Goal: Browse casually: Explore the website without a specific task or goal

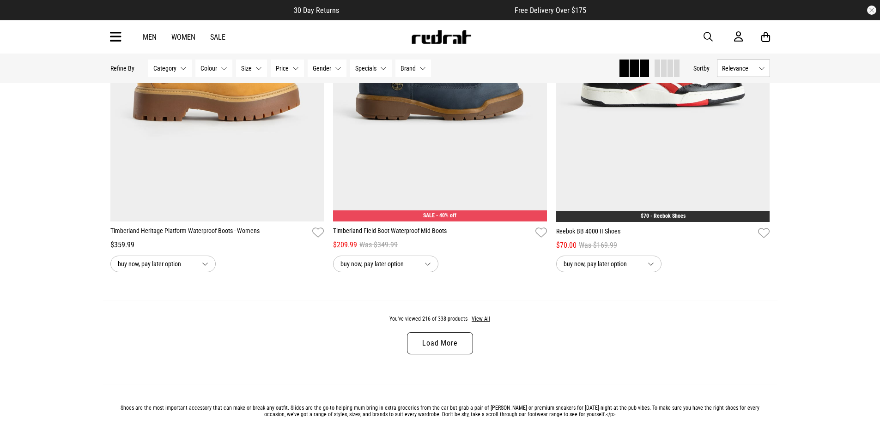
click at [460, 355] on link "Load More" at bounding box center [440, 344] width 66 height 22
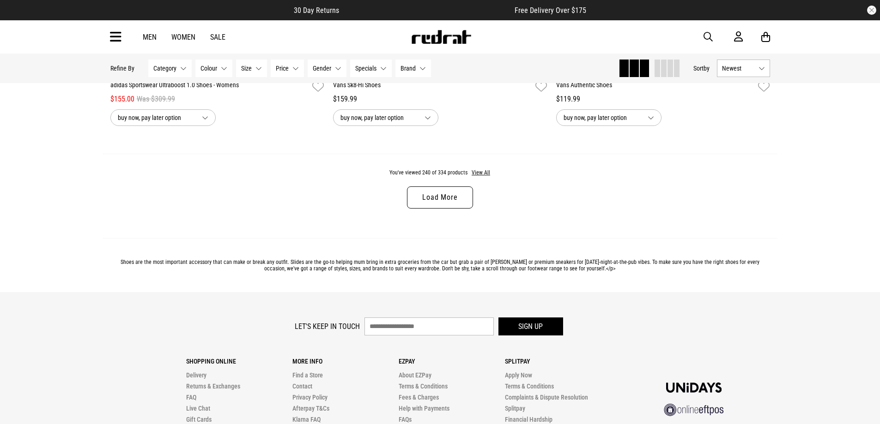
scroll to position [29449, 0]
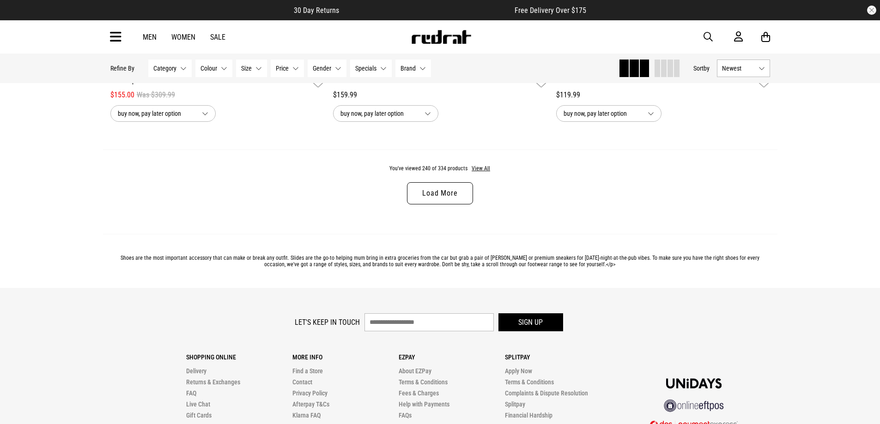
click at [439, 205] on link "Load More" at bounding box center [440, 193] width 66 height 22
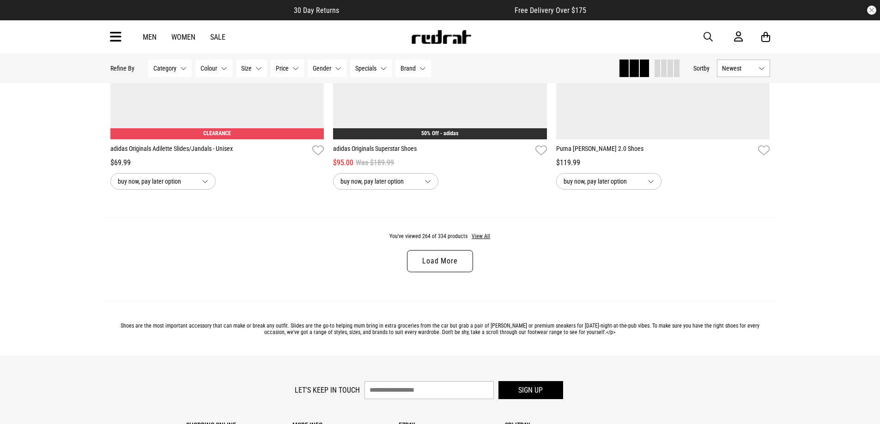
scroll to position [32359, 0]
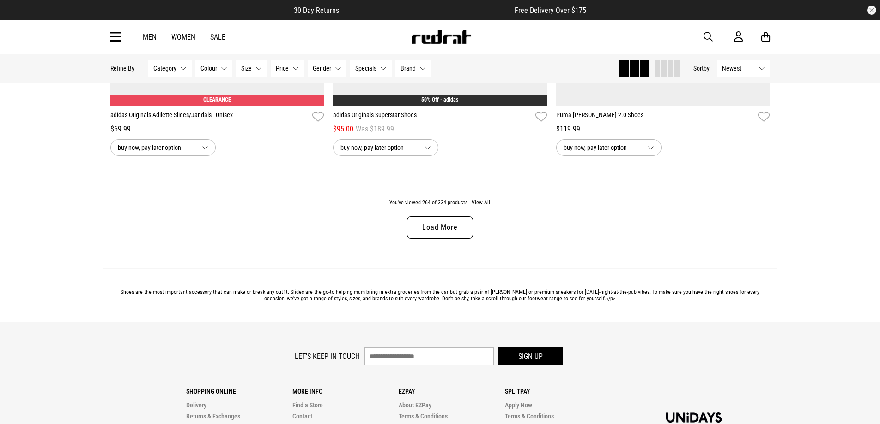
click at [423, 239] on link "Load More" at bounding box center [440, 228] width 66 height 22
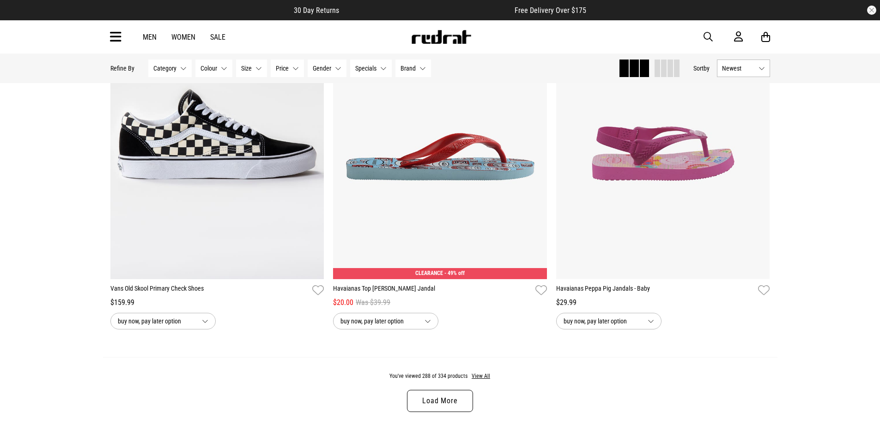
scroll to position [35314, 0]
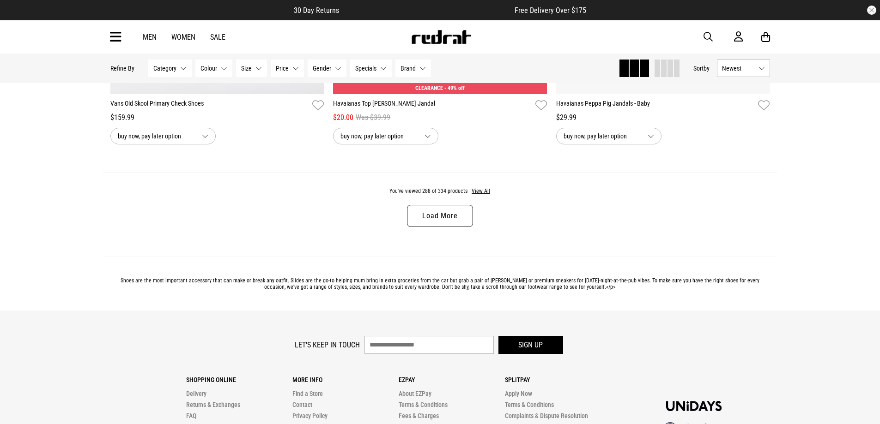
click at [413, 227] on link "Load More" at bounding box center [440, 216] width 66 height 22
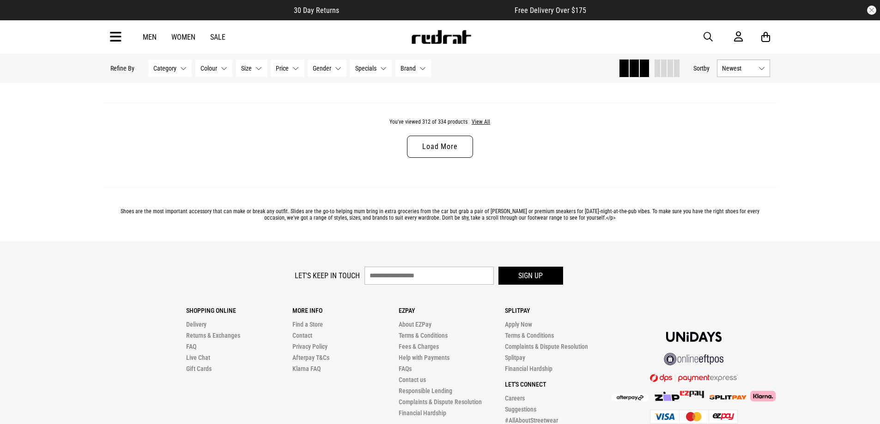
scroll to position [38363, 0]
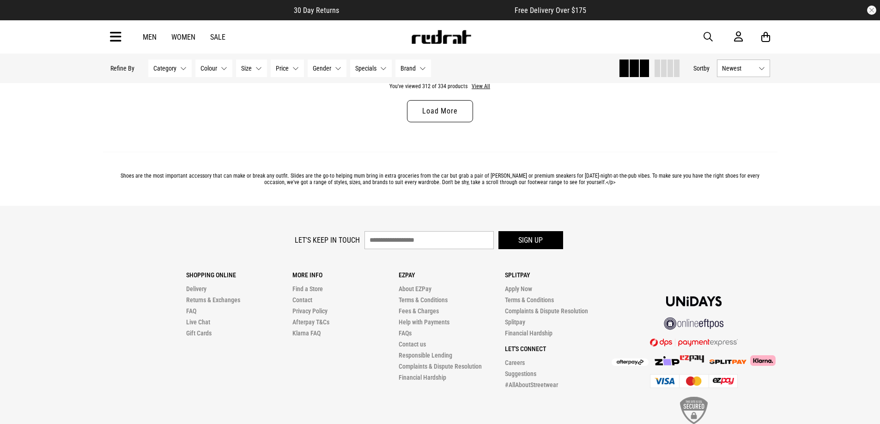
click at [435, 122] on link "Load More" at bounding box center [440, 111] width 66 height 22
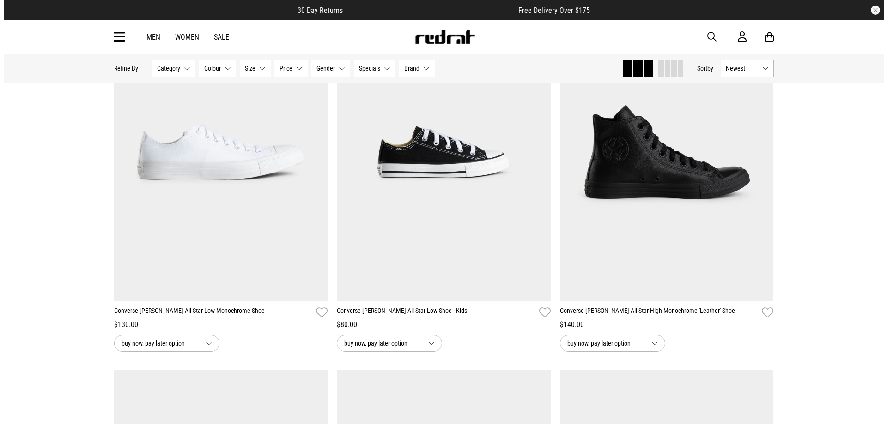
scroll to position [40164, 0]
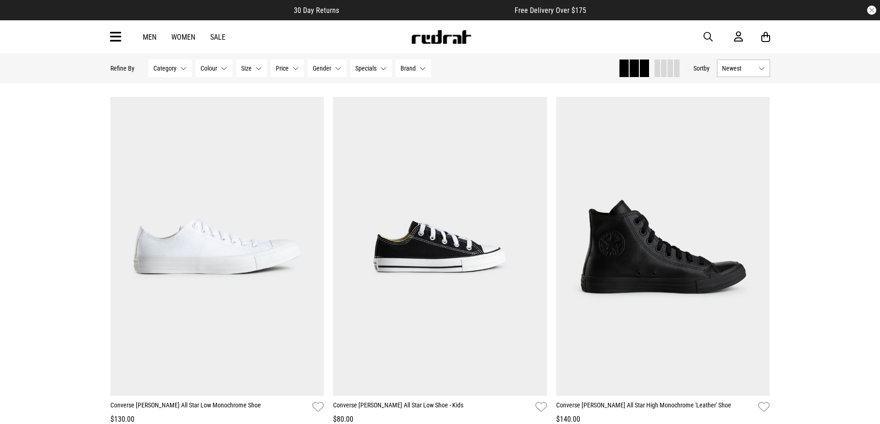
click at [114, 38] on icon at bounding box center [116, 37] width 12 height 15
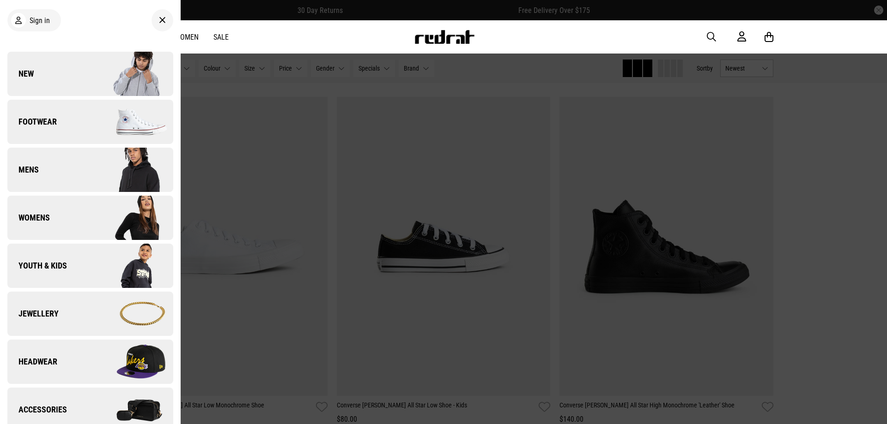
click at [71, 83] on link "New" at bounding box center [90, 74] width 166 height 44
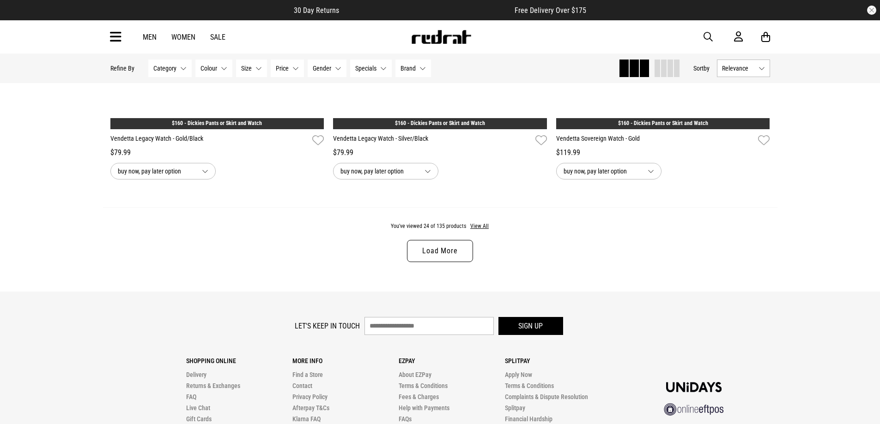
scroll to position [2910, 0]
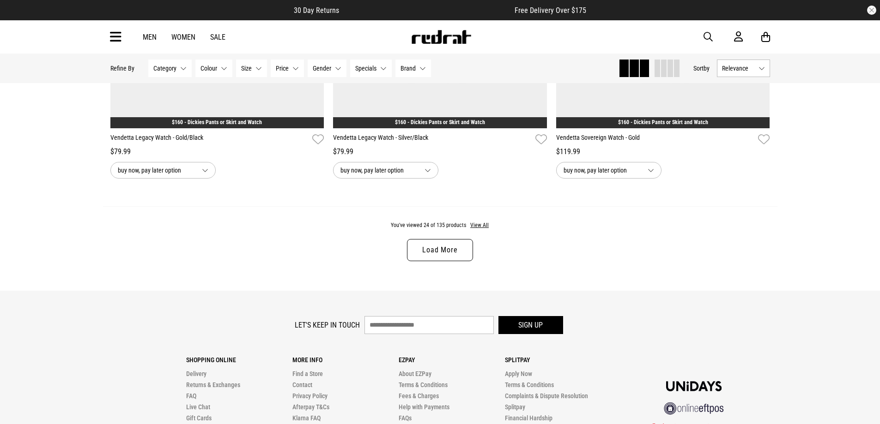
click at [447, 258] on link "Load More" at bounding box center [440, 250] width 66 height 22
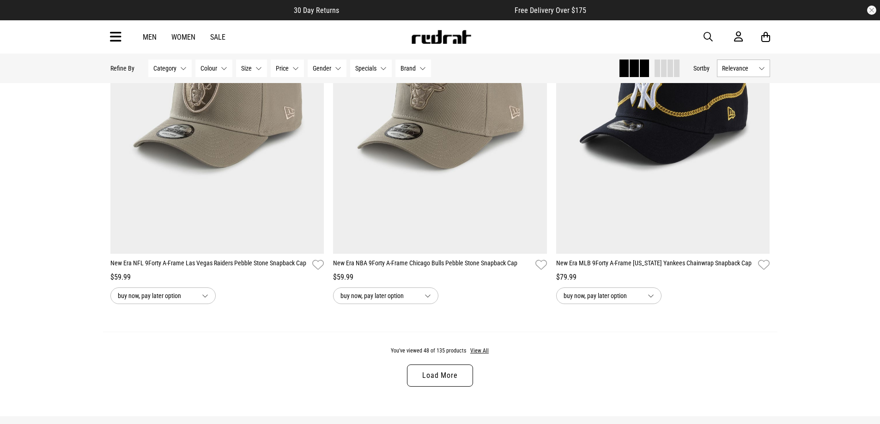
scroll to position [5773, 0]
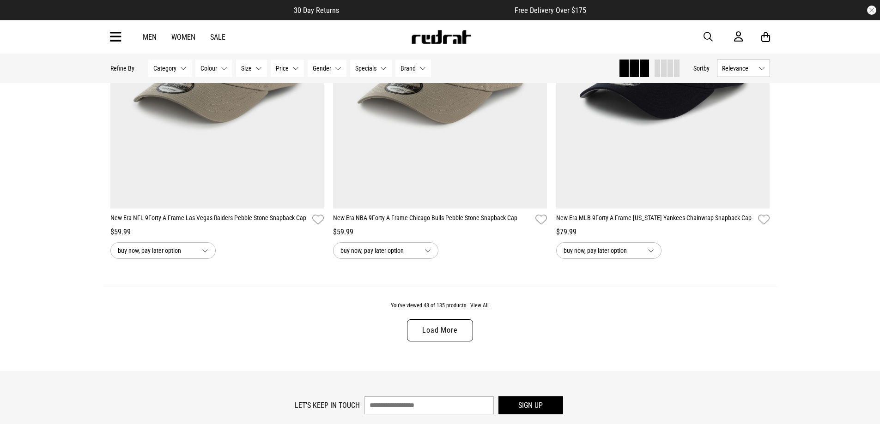
click at [453, 341] on link "Load More" at bounding box center [440, 331] width 66 height 22
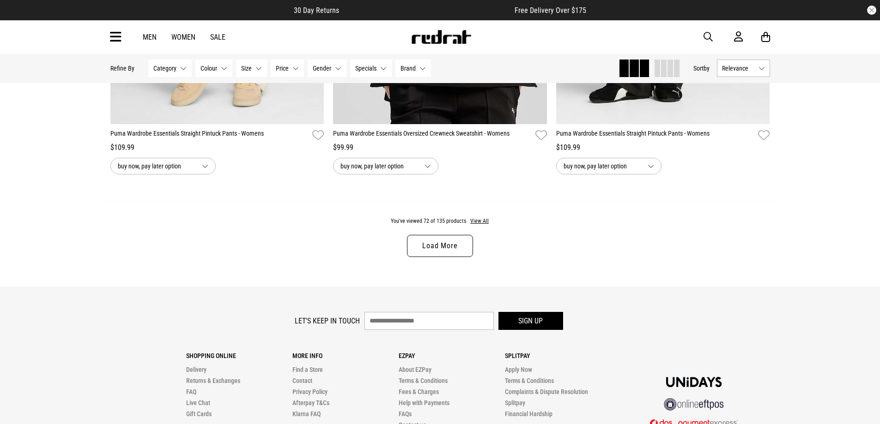
scroll to position [8821, 0]
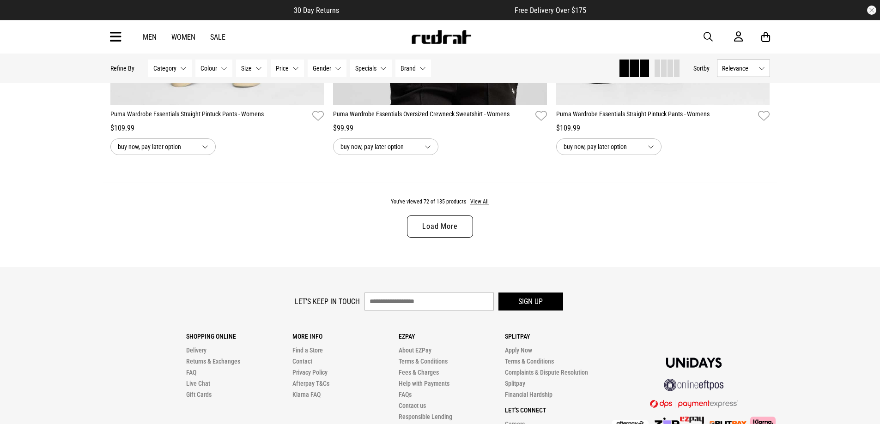
click at [424, 238] on link "Load More" at bounding box center [440, 227] width 66 height 22
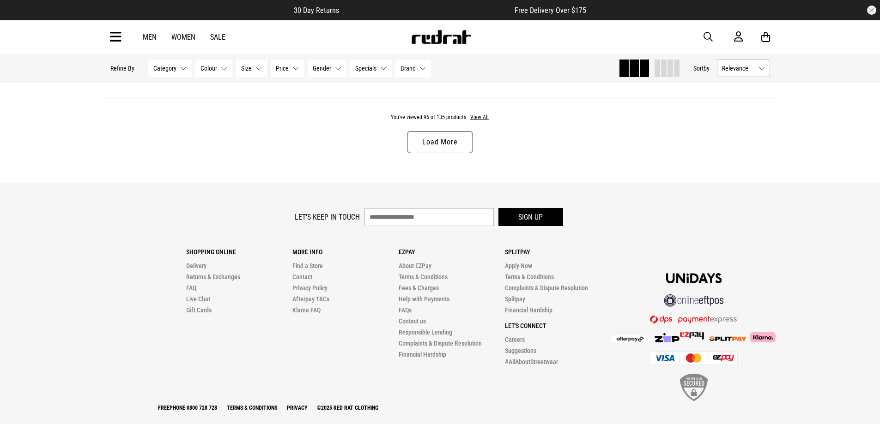
scroll to position [11878, 0]
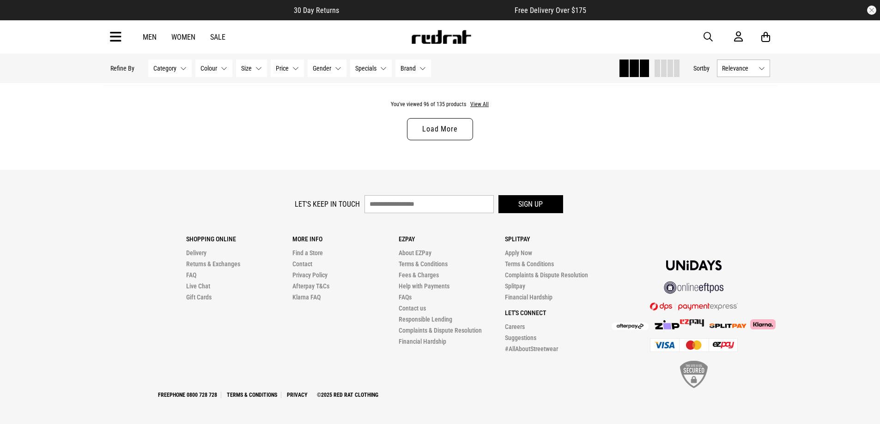
click at [430, 132] on link "Load More" at bounding box center [440, 129] width 66 height 22
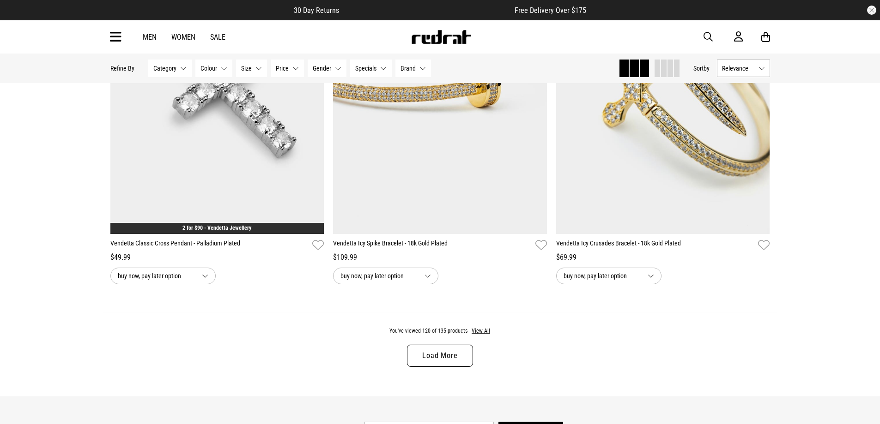
scroll to position [14649, 0]
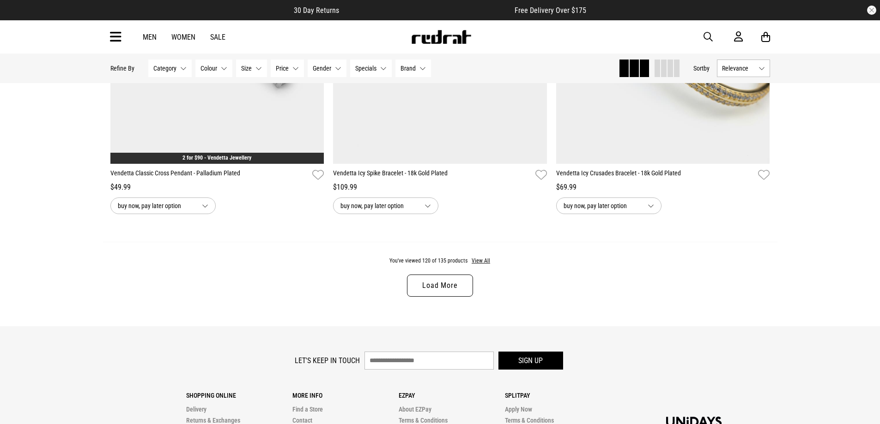
click at [456, 297] on link "Load More" at bounding box center [440, 286] width 66 height 22
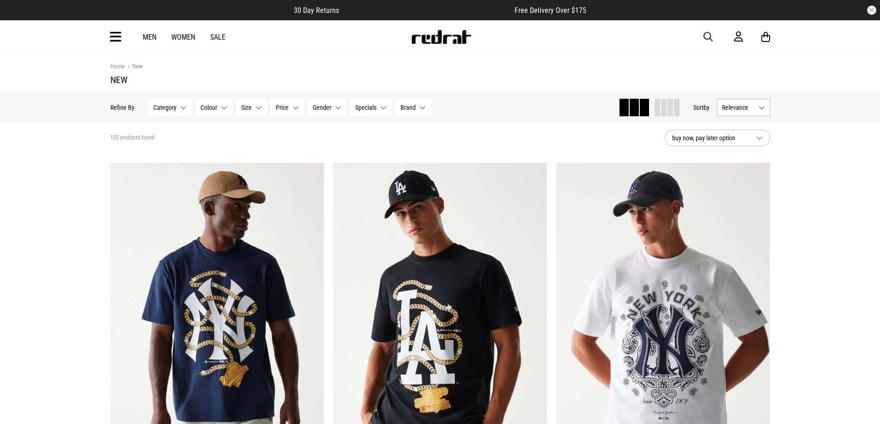
click at [120, 35] on icon at bounding box center [116, 37] width 12 height 15
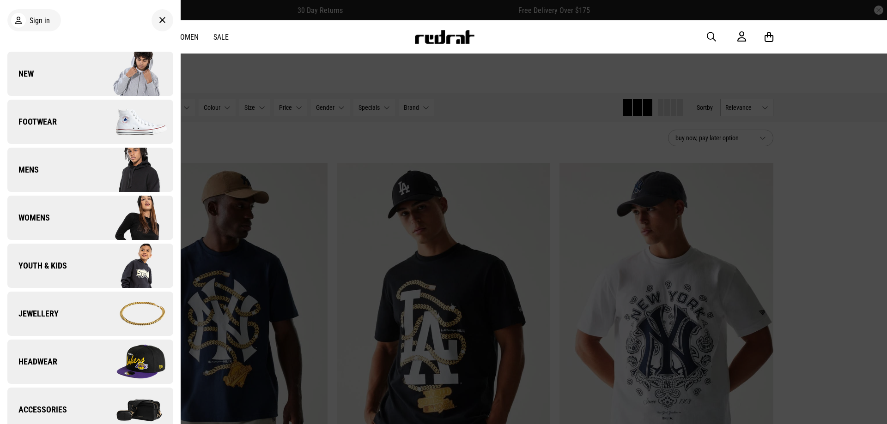
click at [29, 226] on link "Womens" at bounding box center [90, 218] width 166 height 44
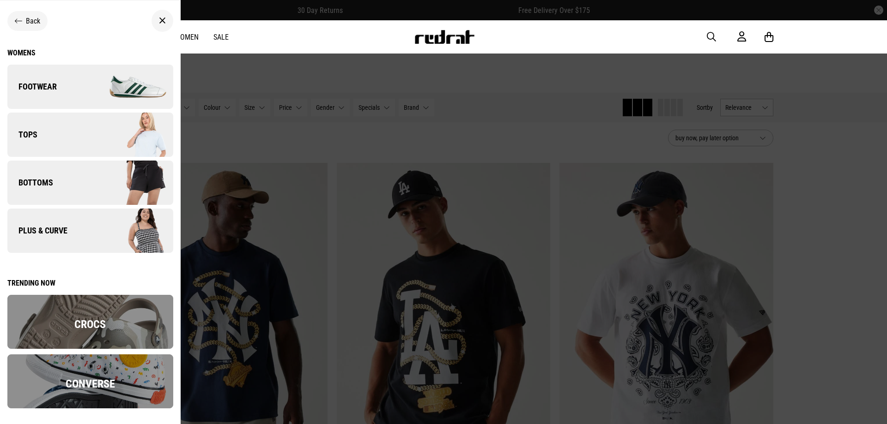
click at [49, 143] on link "Tops" at bounding box center [90, 135] width 166 height 44
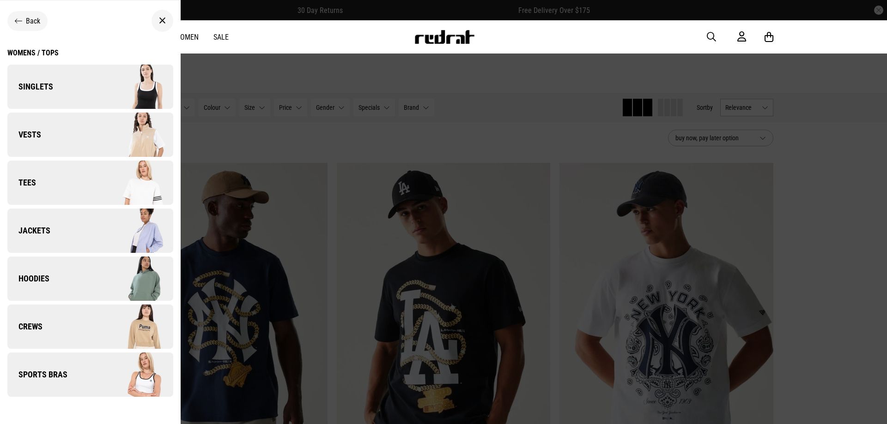
click at [38, 52] on div "Womens / Tops" at bounding box center [32, 52] width 51 height 9
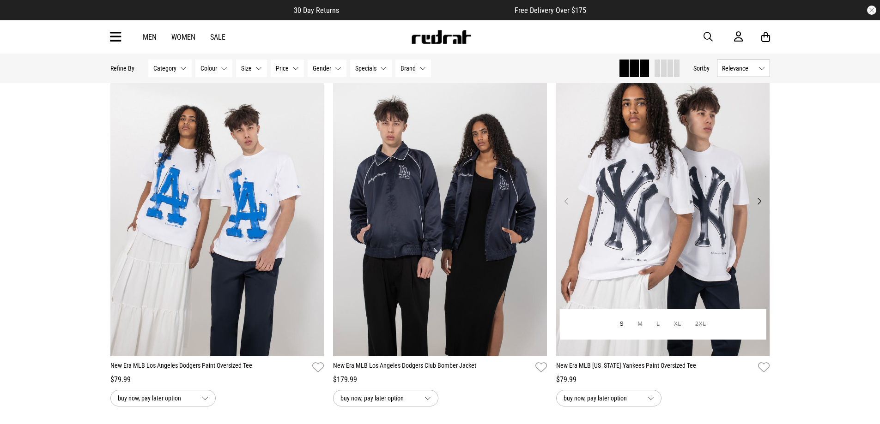
scroll to position [2910, 0]
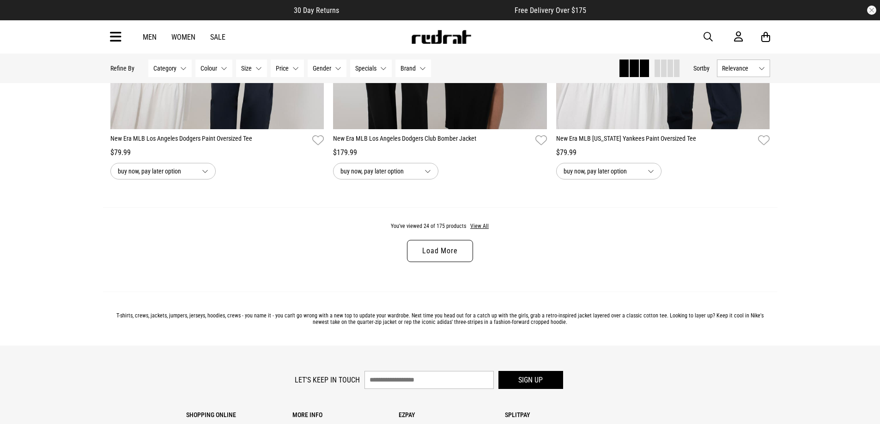
click at [417, 258] on link "Load More" at bounding box center [440, 251] width 66 height 22
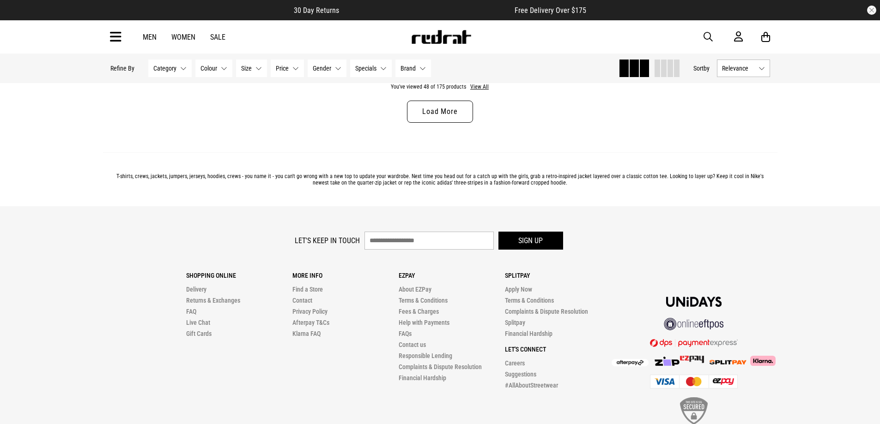
scroll to position [6004, 0]
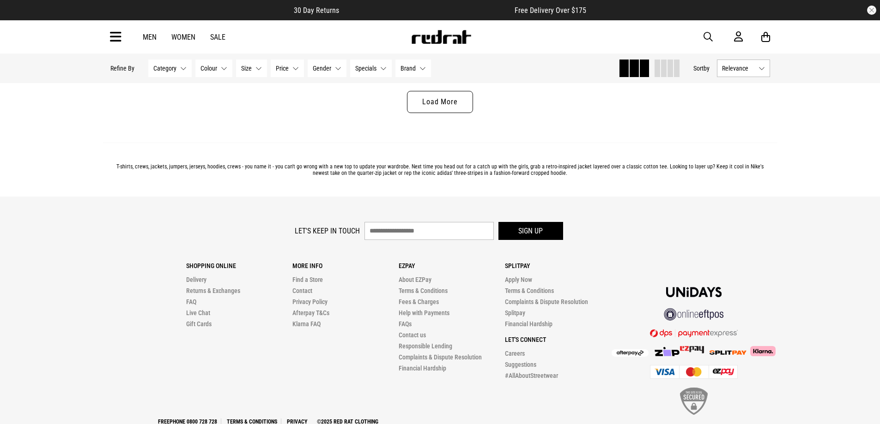
click at [436, 105] on link "Load More" at bounding box center [440, 102] width 66 height 22
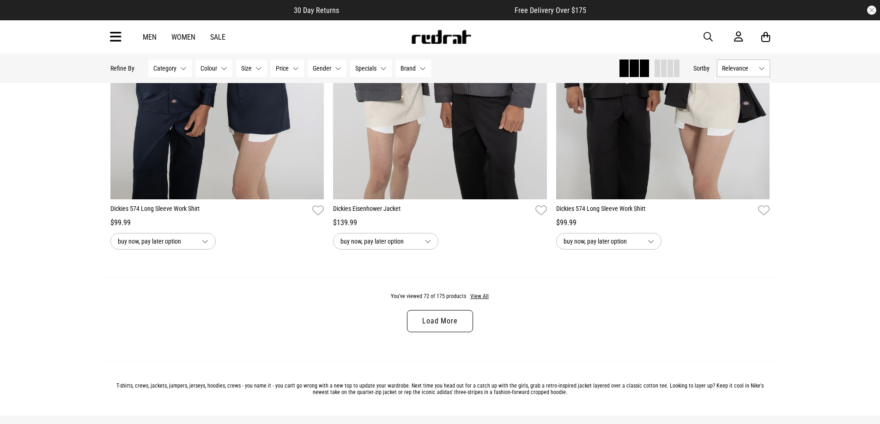
scroll to position [8729, 0]
click at [430, 330] on link "Load More" at bounding box center [440, 321] width 66 height 22
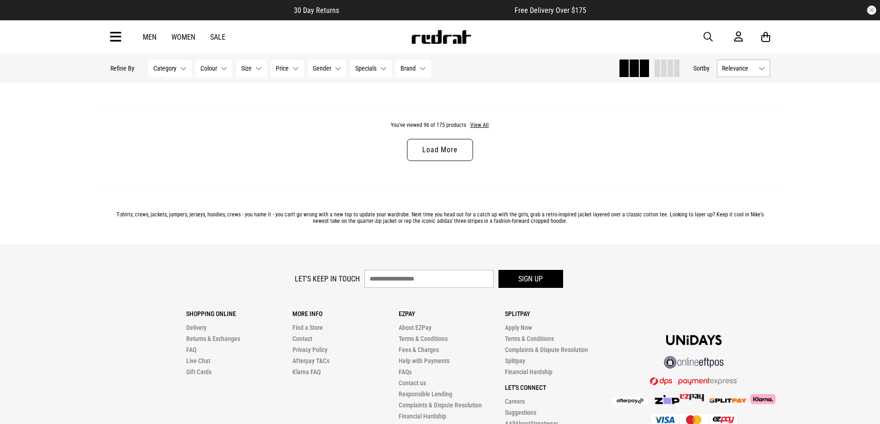
scroll to position [11823, 0]
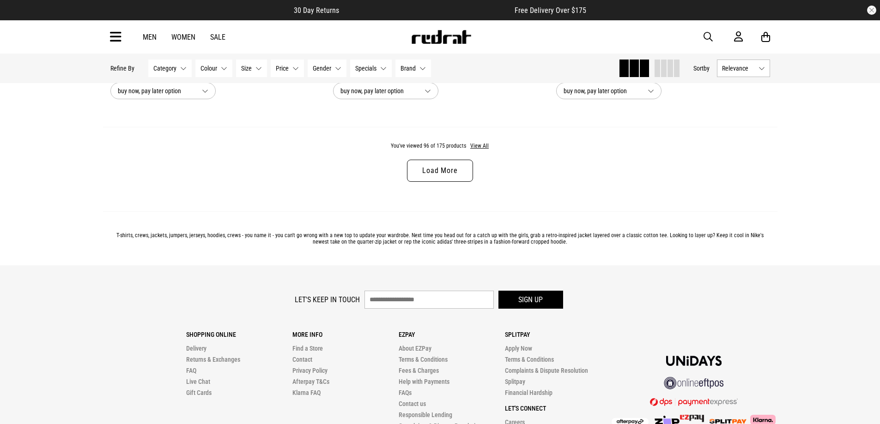
click at [422, 182] on link "Load More" at bounding box center [440, 171] width 66 height 22
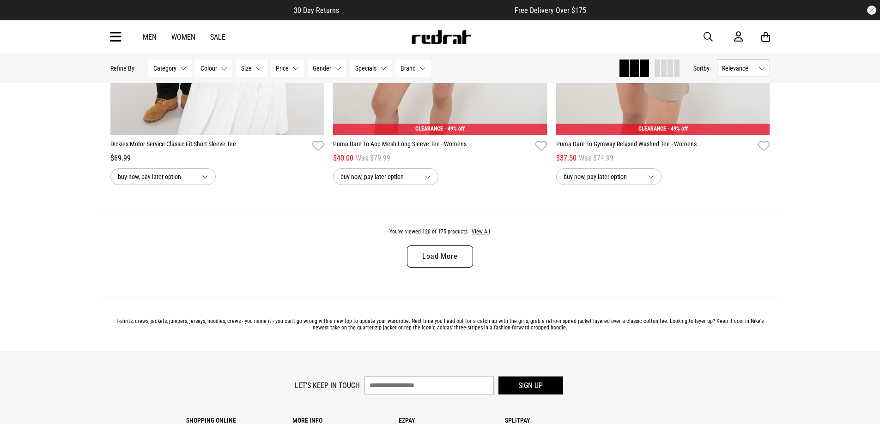
scroll to position [14686, 0]
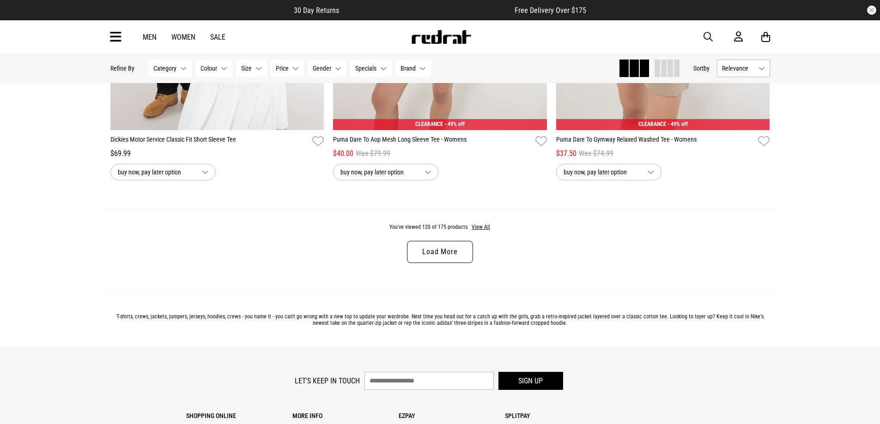
click at [454, 263] on link "Load More" at bounding box center [440, 252] width 66 height 22
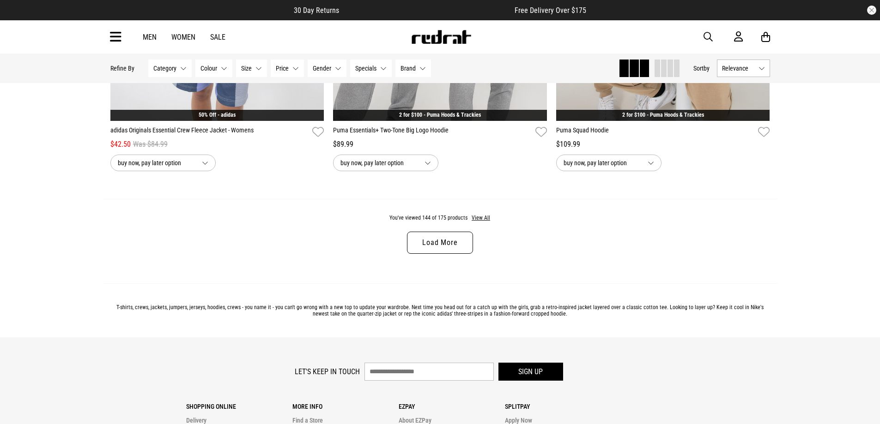
scroll to position [17642, 0]
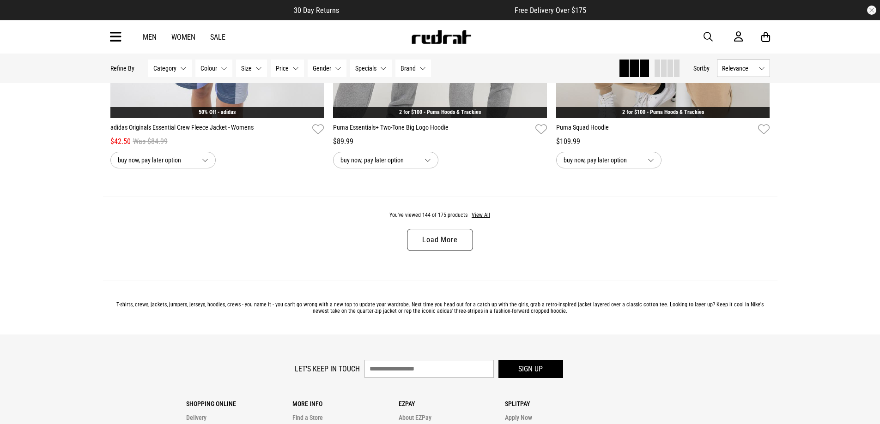
click at [456, 251] on link "Load More" at bounding box center [440, 240] width 66 height 22
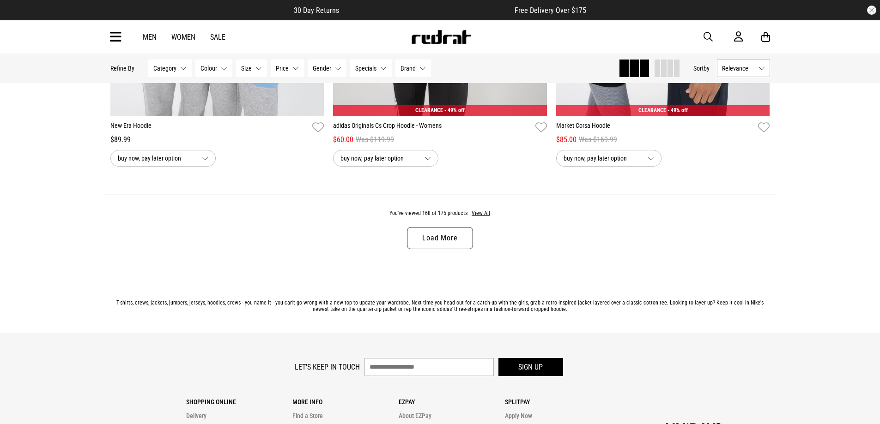
scroll to position [20690, 0]
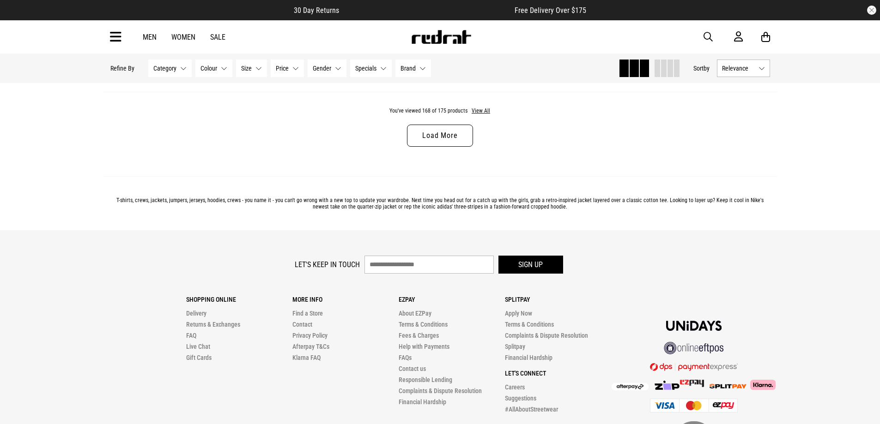
click at [421, 147] on link "Load More" at bounding box center [440, 136] width 66 height 22
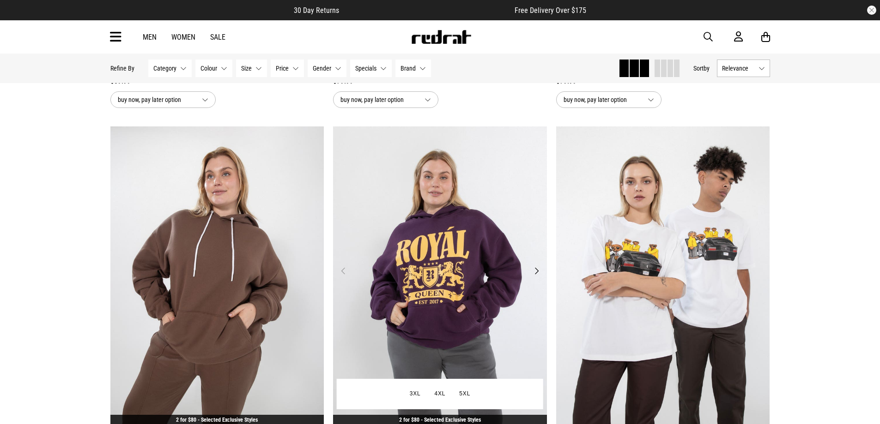
scroll to position [9283, 0]
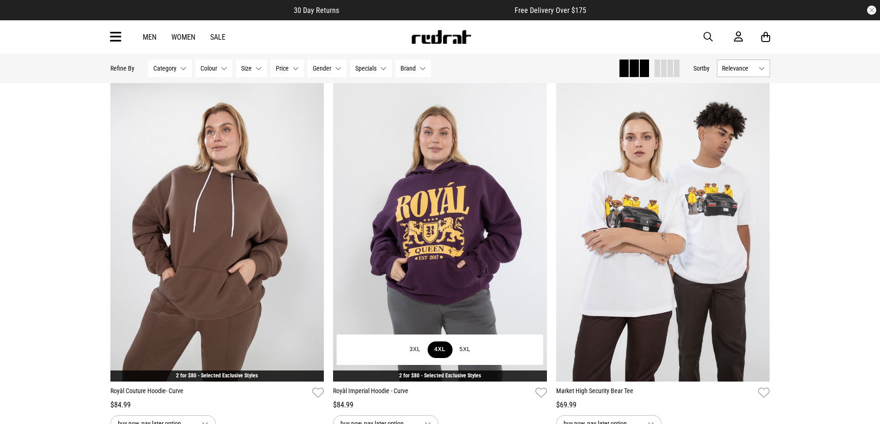
click at [444, 358] on button "4XL" at bounding box center [439, 350] width 25 height 17
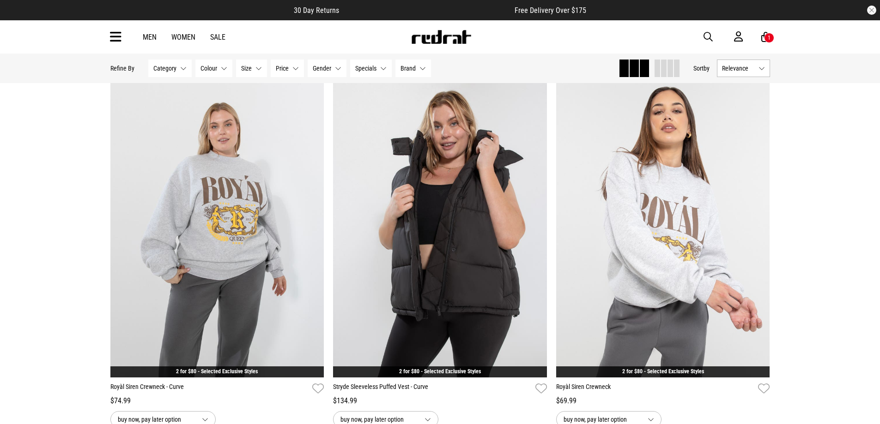
scroll to position [10761, 0]
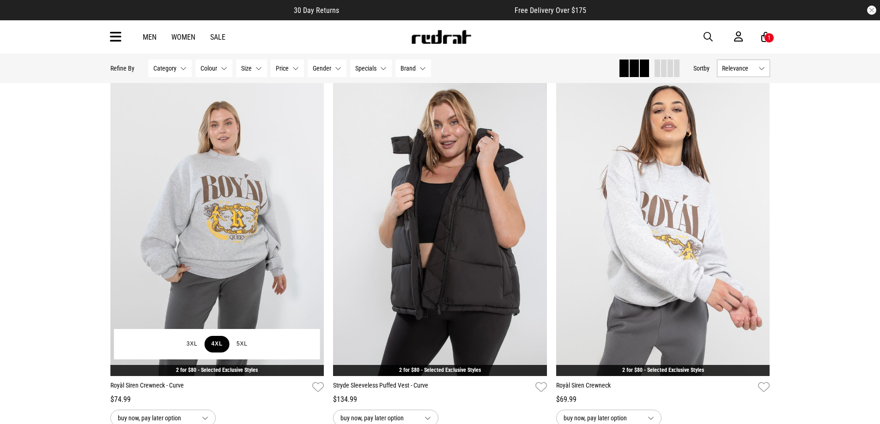
click at [222, 353] on button "4XL" at bounding box center [217, 344] width 25 height 17
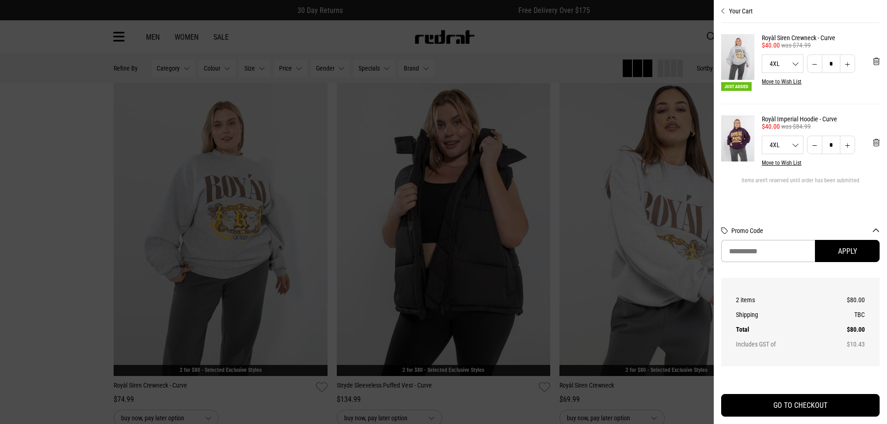
click at [256, 310] on div at bounding box center [443, 212] width 887 height 424
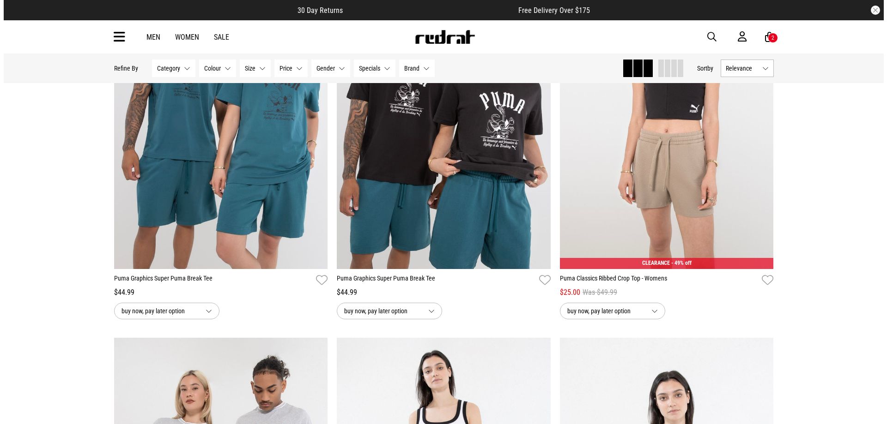
scroll to position [14779, 0]
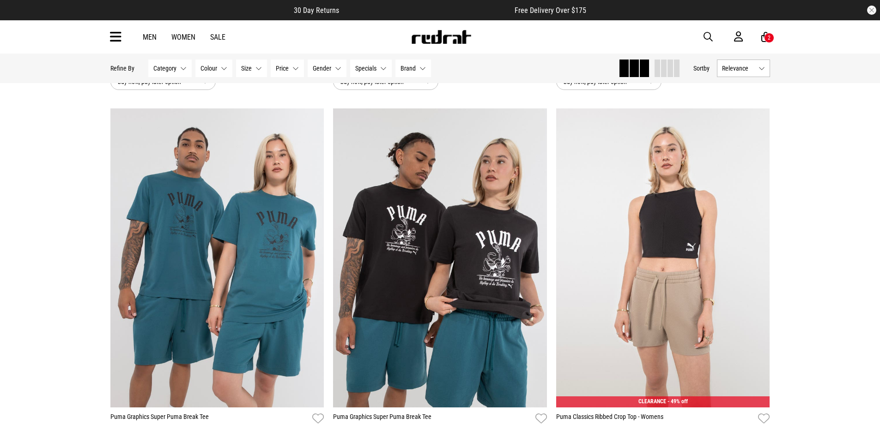
click at [116, 37] on icon at bounding box center [116, 37] width 12 height 15
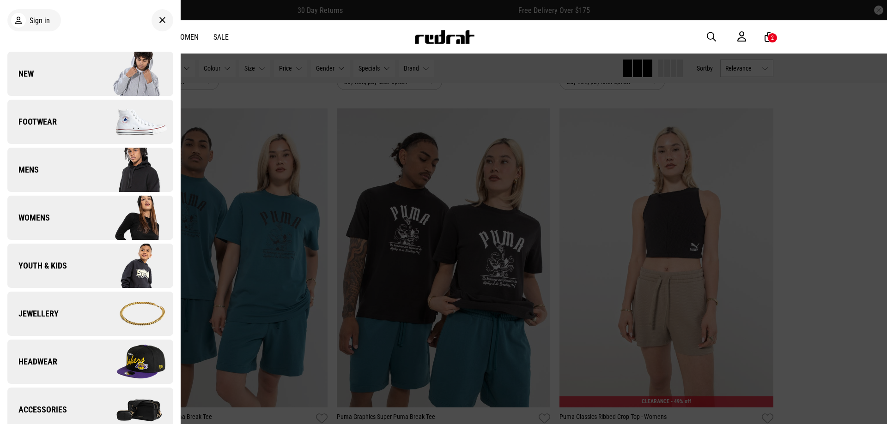
click at [36, 174] on span "Mens" at bounding box center [22, 169] width 31 height 11
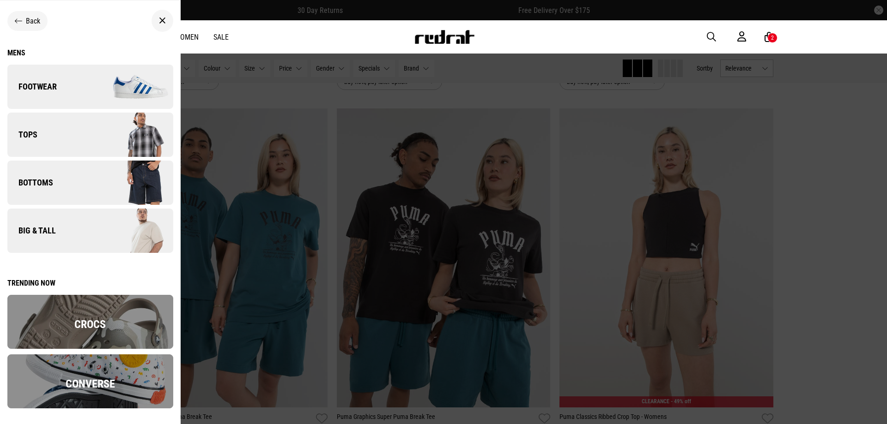
click at [66, 190] on link "Bottoms" at bounding box center [90, 183] width 166 height 44
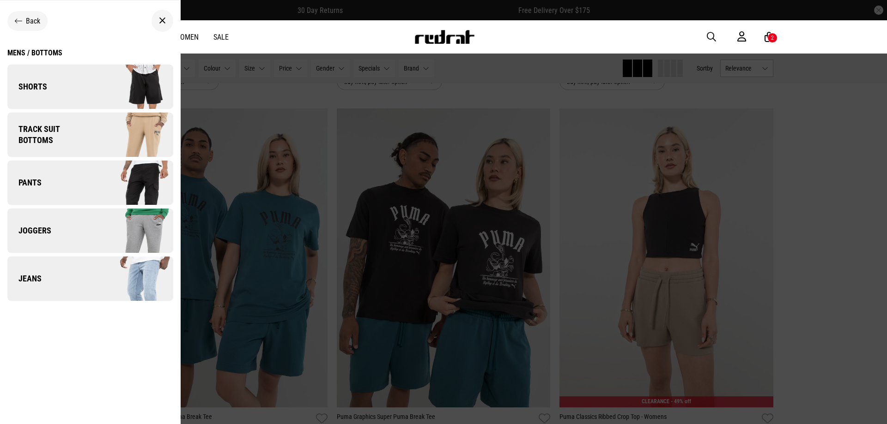
click at [45, 93] on link "Shorts" at bounding box center [90, 87] width 166 height 44
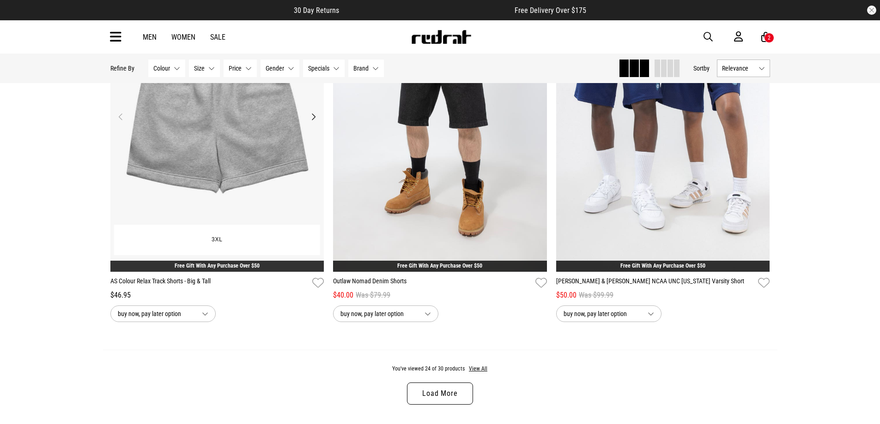
scroll to position [2817, 0]
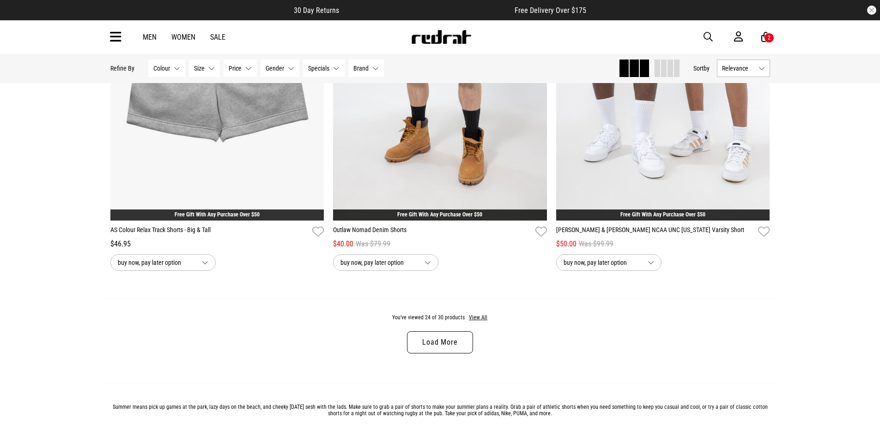
click at [421, 352] on link "Load More" at bounding box center [440, 343] width 66 height 22
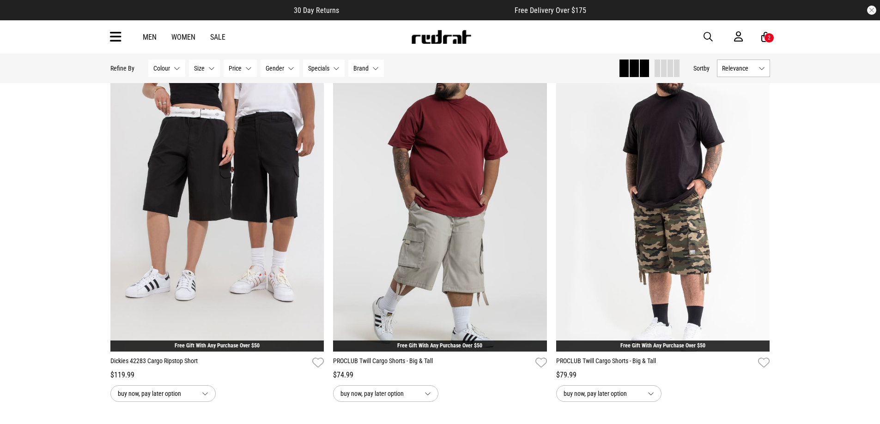
scroll to position [3333, 0]
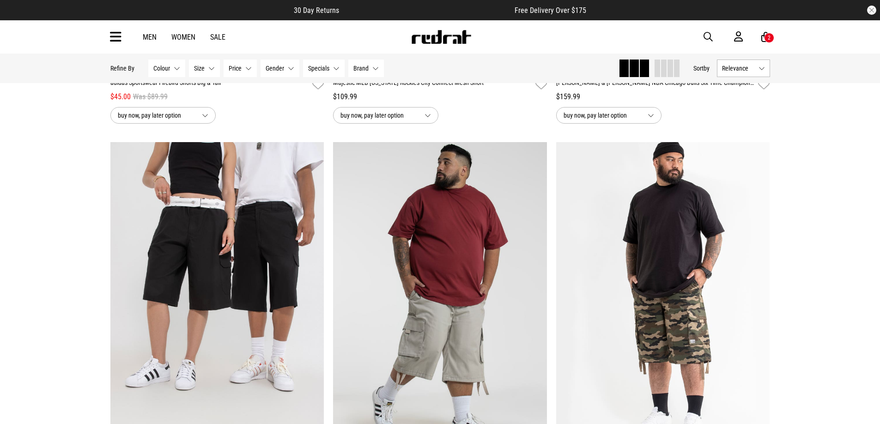
click at [145, 36] on link "Men" at bounding box center [150, 37] width 14 height 9
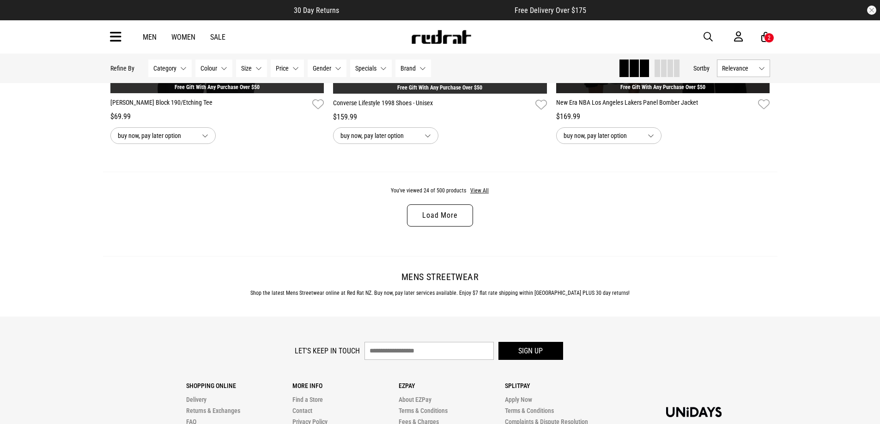
scroll to position [3048, 0]
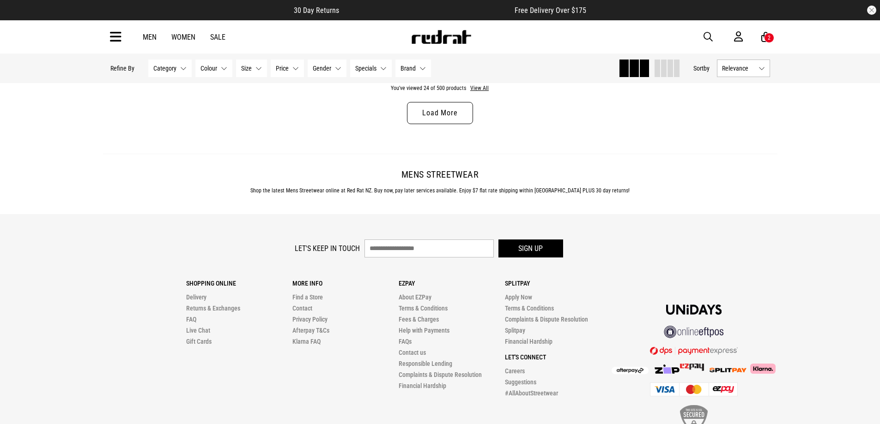
click at [417, 121] on link "Load More" at bounding box center [440, 113] width 66 height 22
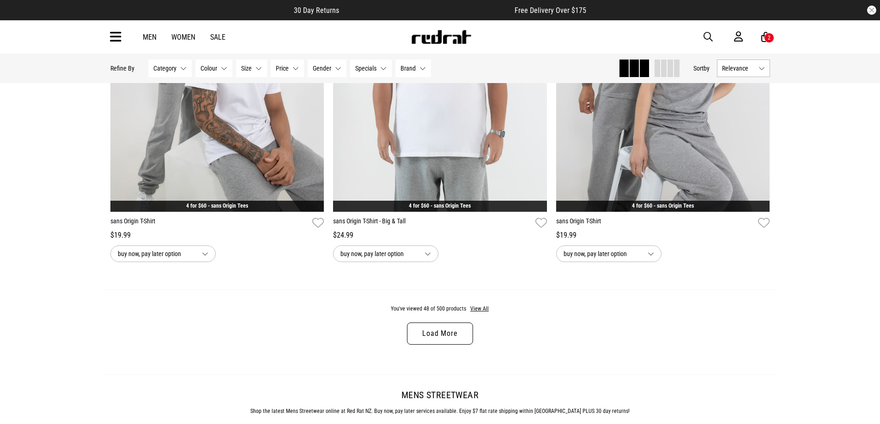
scroll to position [5773, 0]
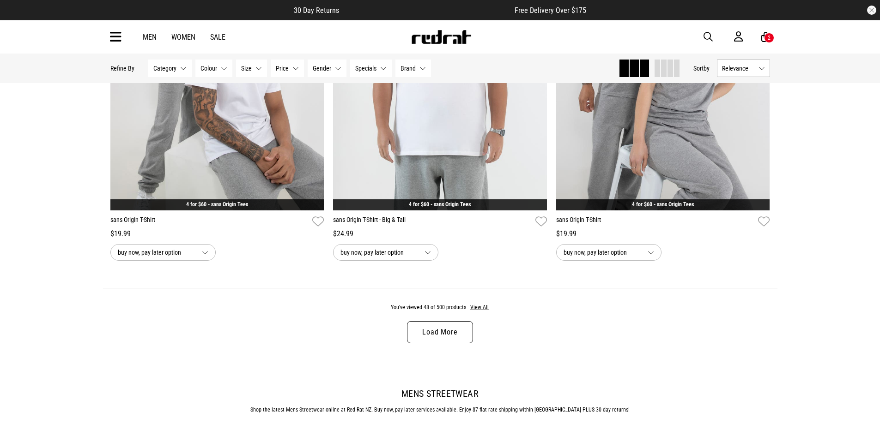
click at [442, 336] on link "Load More" at bounding box center [440, 332] width 66 height 22
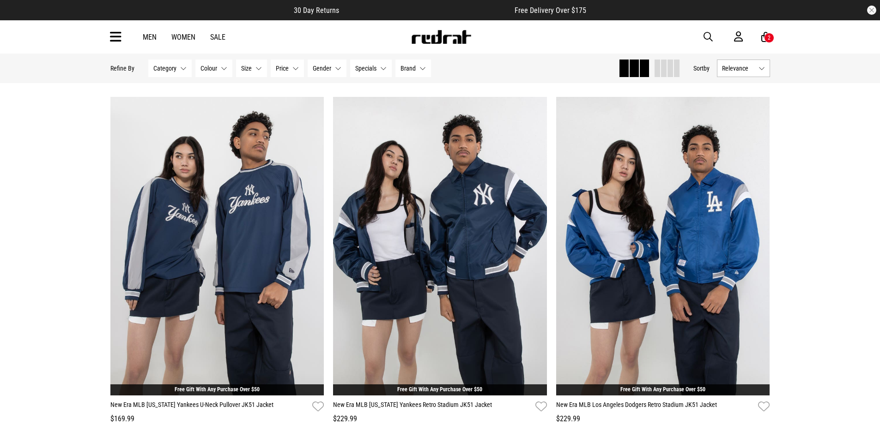
scroll to position [8729, 0]
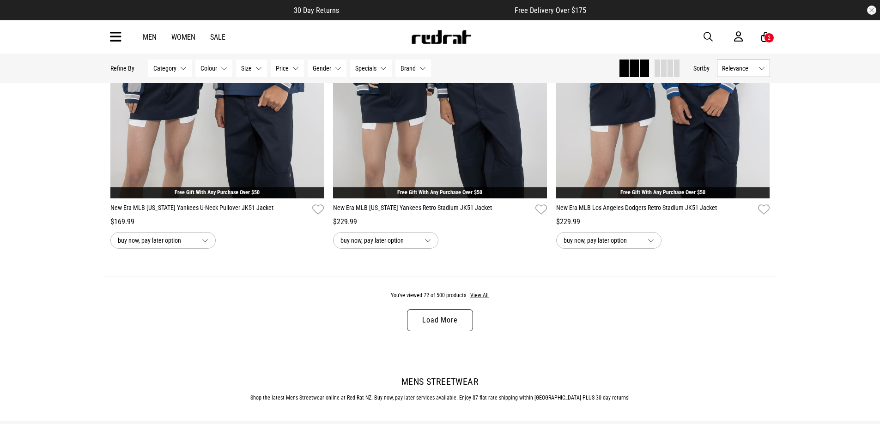
click at [424, 332] on link "Load More" at bounding box center [440, 320] width 66 height 22
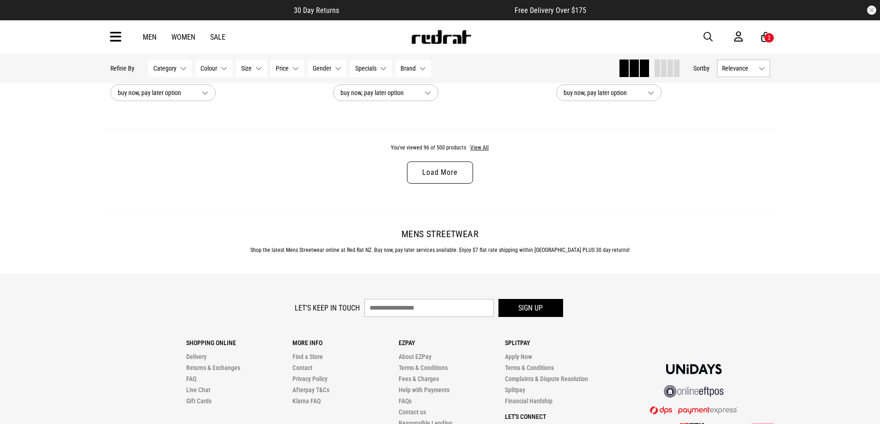
scroll to position [11823, 0]
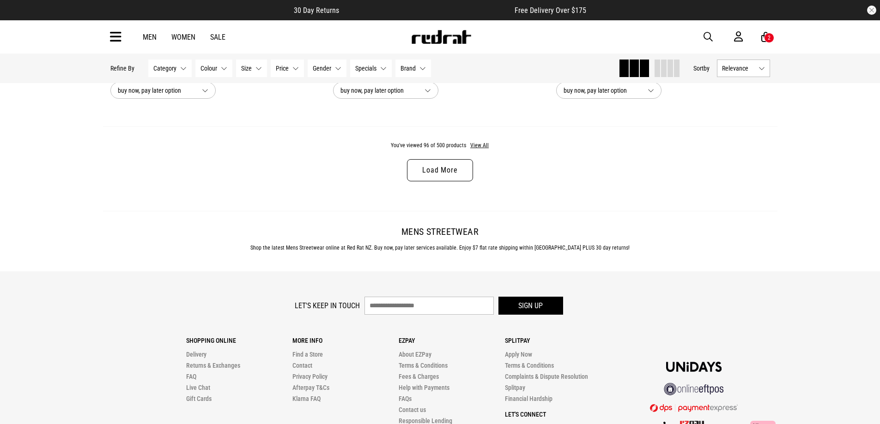
click at [434, 181] on link "Load More" at bounding box center [440, 170] width 66 height 22
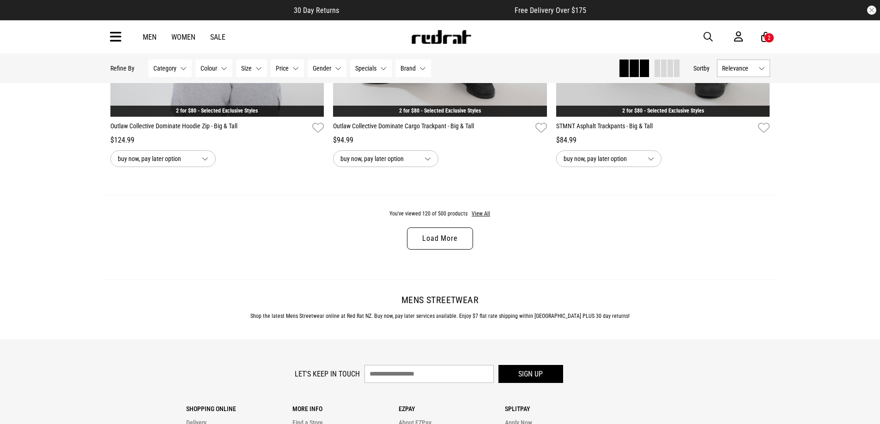
scroll to position [14732, 0]
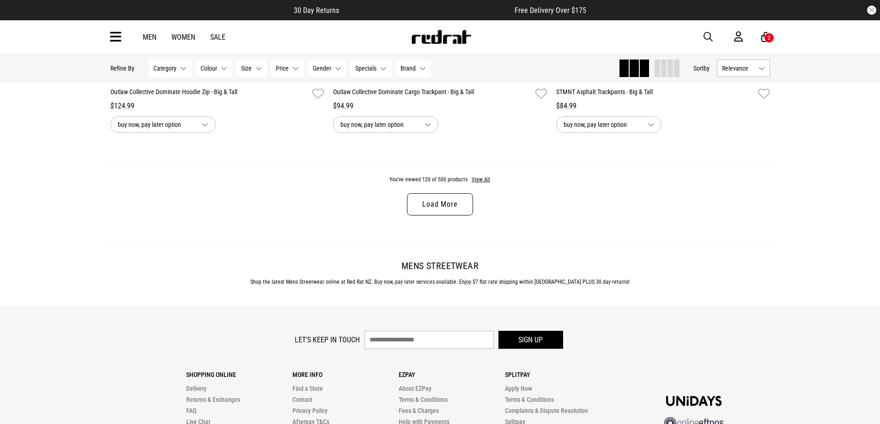
click at [445, 216] on link "Load More" at bounding box center [440, 205] width 66 height 22
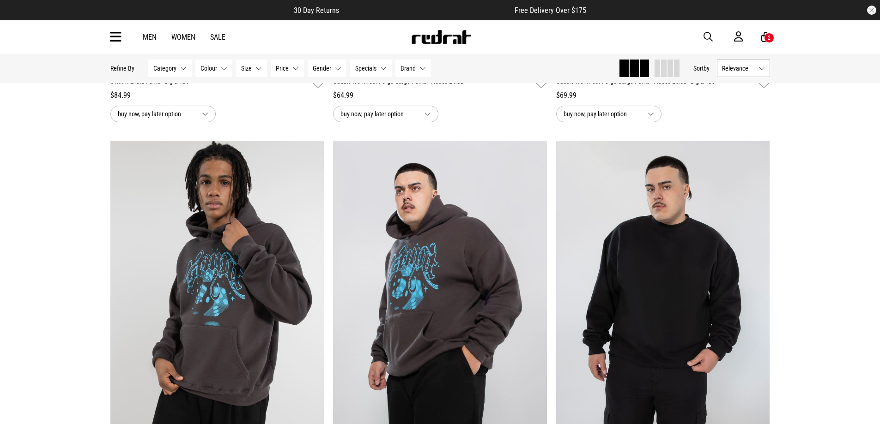
scroll to position [17642, 0]
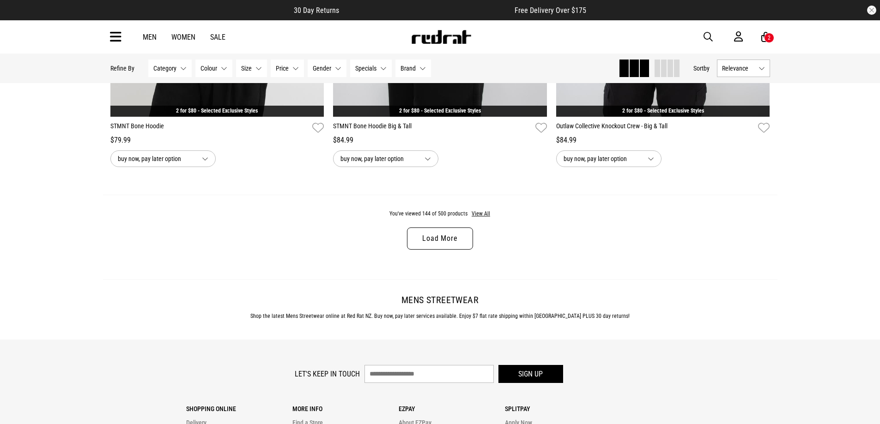
click at [430, 250] on link "Load More" at bounding box center [440, 239] width 66 height 22
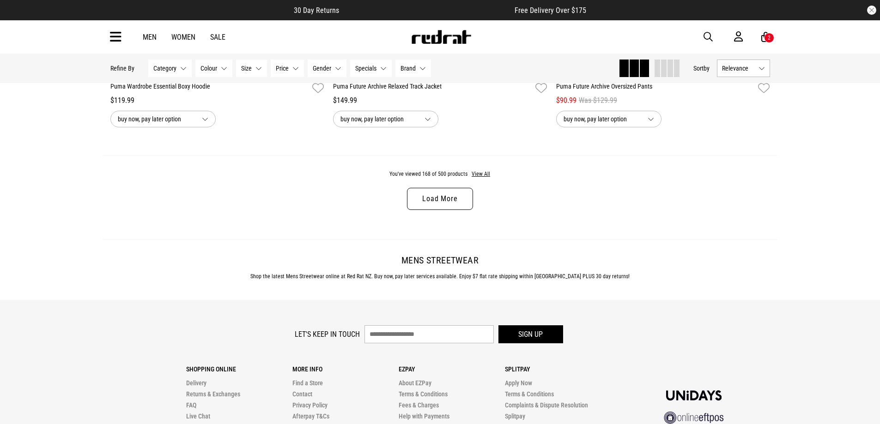
scroll to position [20644, 0]
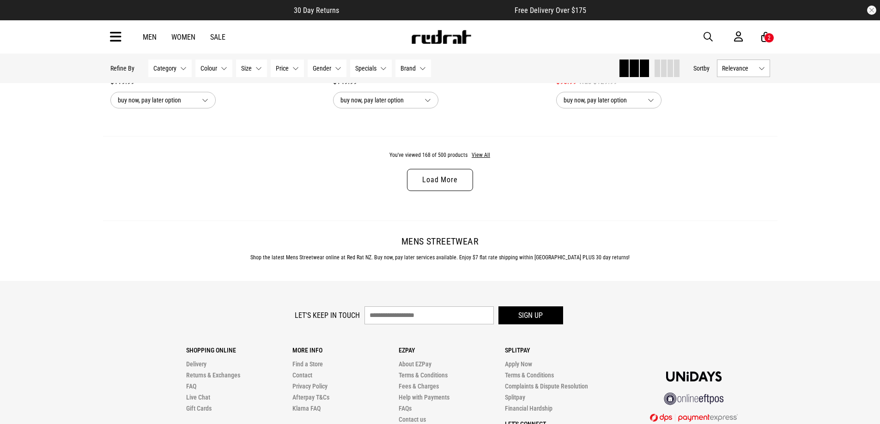
click at [460, 191] on link "Load More" at bounding box center [440, 180] width 66 height 22
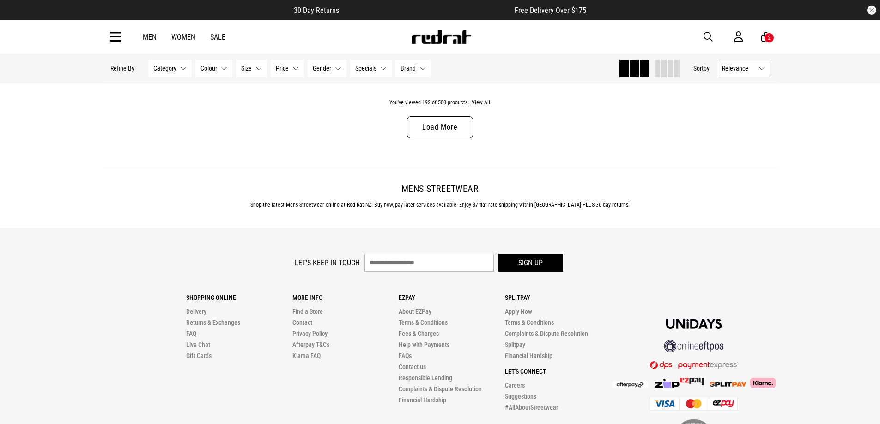
scroll to position [23646, 0]
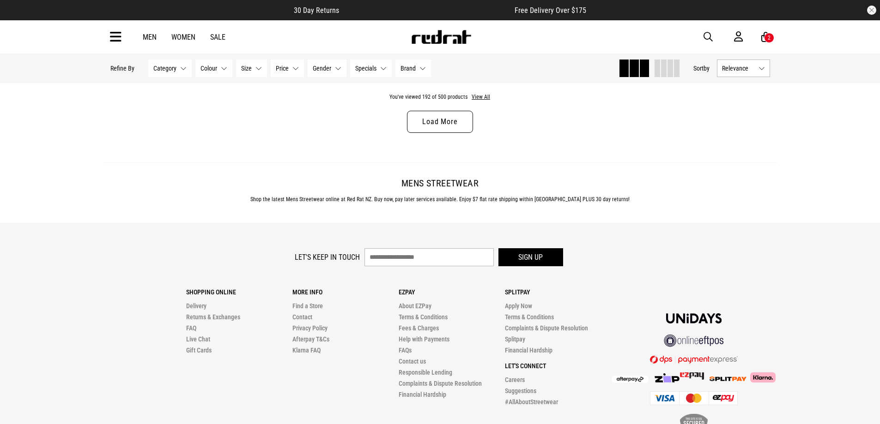
click at [432, 133] on link "Load More" at bounding box center [440, 122] width 66 height 22
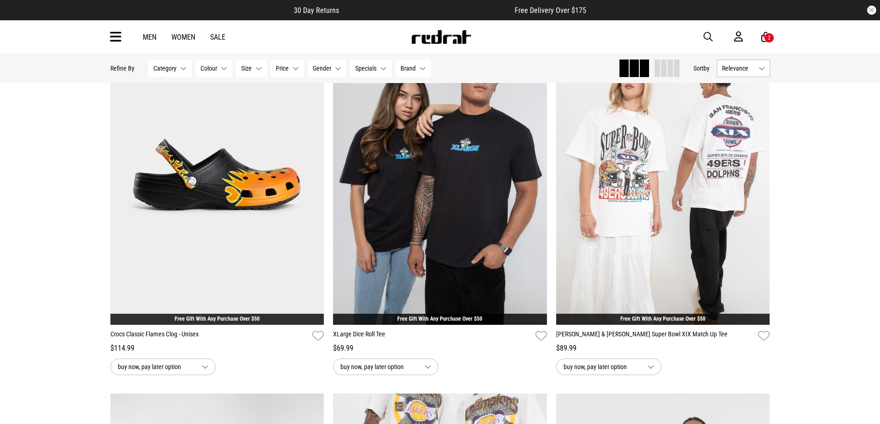
scroll to position [25170, 0]
